Goal: Information Seeking & Learning: Find specific fact

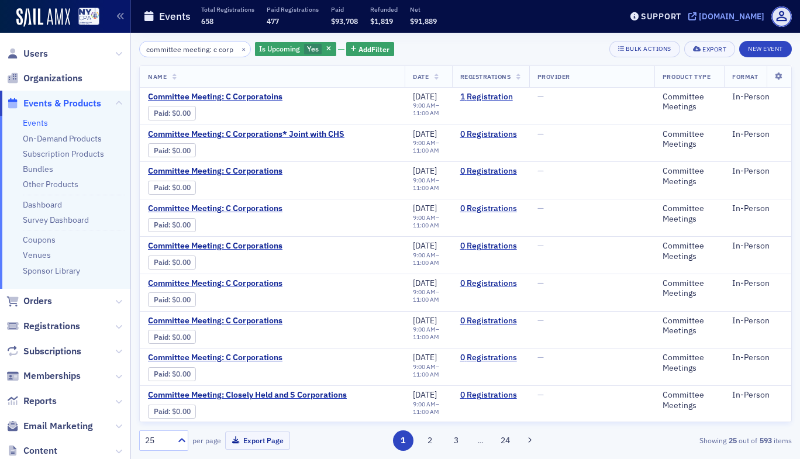
click at [699, 11] on div "[DOMAIN_NAME]" at bounding box center [732, 16] width 66 height 11
click at [239, 49] on button "×" at bounding box center [244, 48] width 11 height 11
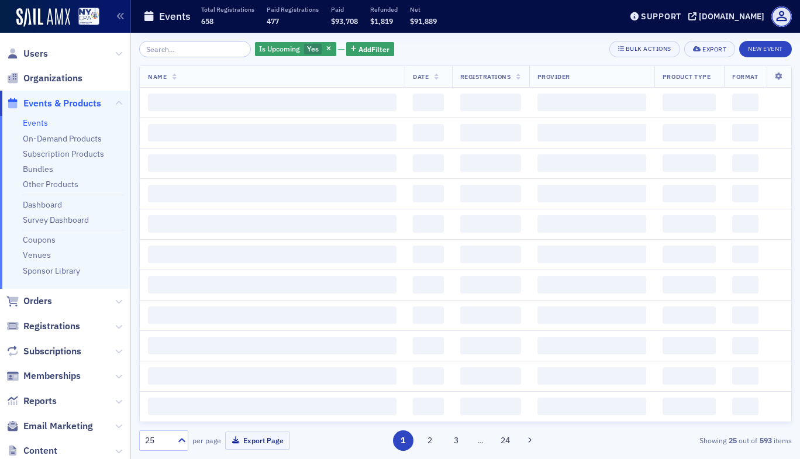
click at [324, 53] on span "button" at bounding box center [329, 49] width 11 height 11
click at [315, 50] on div "Is Upcoming Yes Add Filter Bulk Actions Export New Event" at bounding box center [465, 49] width 653 height 16
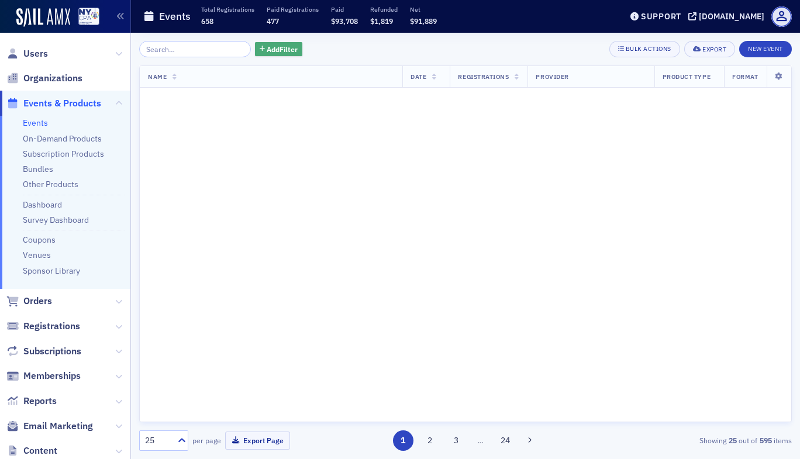
click at [275, 54] on span "Add Filter" at bounding box center [282, 49] width 31 height 11
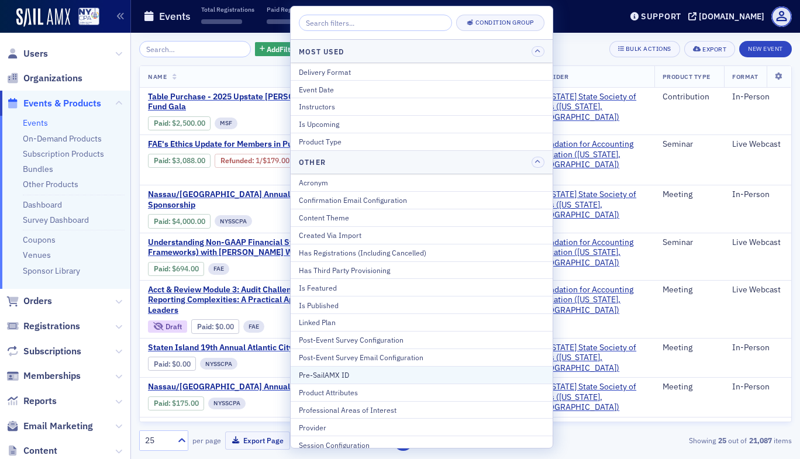
click at [356, 372] on div "Pre-SailAMX ID" at bounding box center [422, 375] width 246 height 11
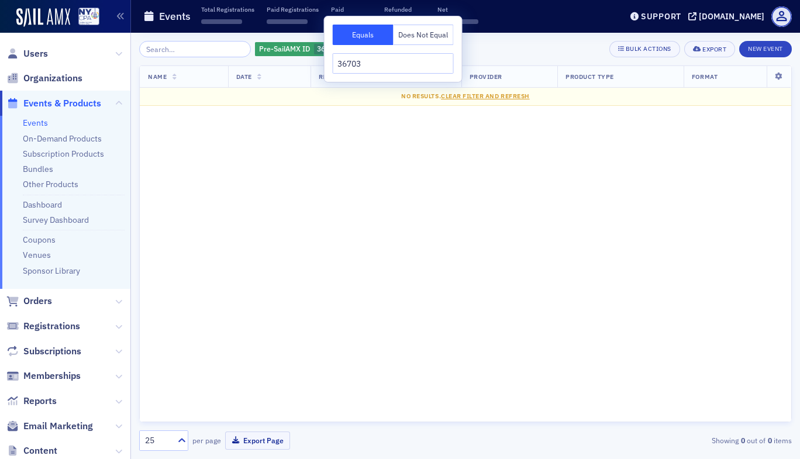
type input "36703"
click at [508, 47] on div "Pre-SailAMX ID 36703 Add Filter Bulk Actions Export New Event" at bounding box center [465, 49] width 653 height 16
